Goal: Task Accomplishment & Management: Use online tool/utility

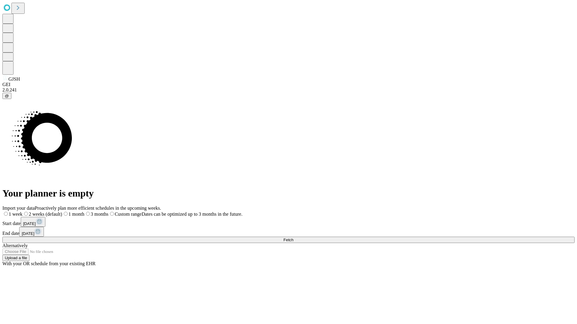
click at [293, 238] on span "Fetch" at bounding box center [288, 240] width 10 height 5
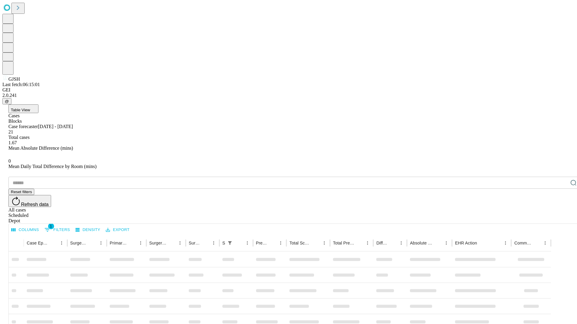
click at [561, 218] on div "Depot" at bounding box center [294, 220] width 572 height 5
